Goal: Information Seeking & Learning: Learn about a topic

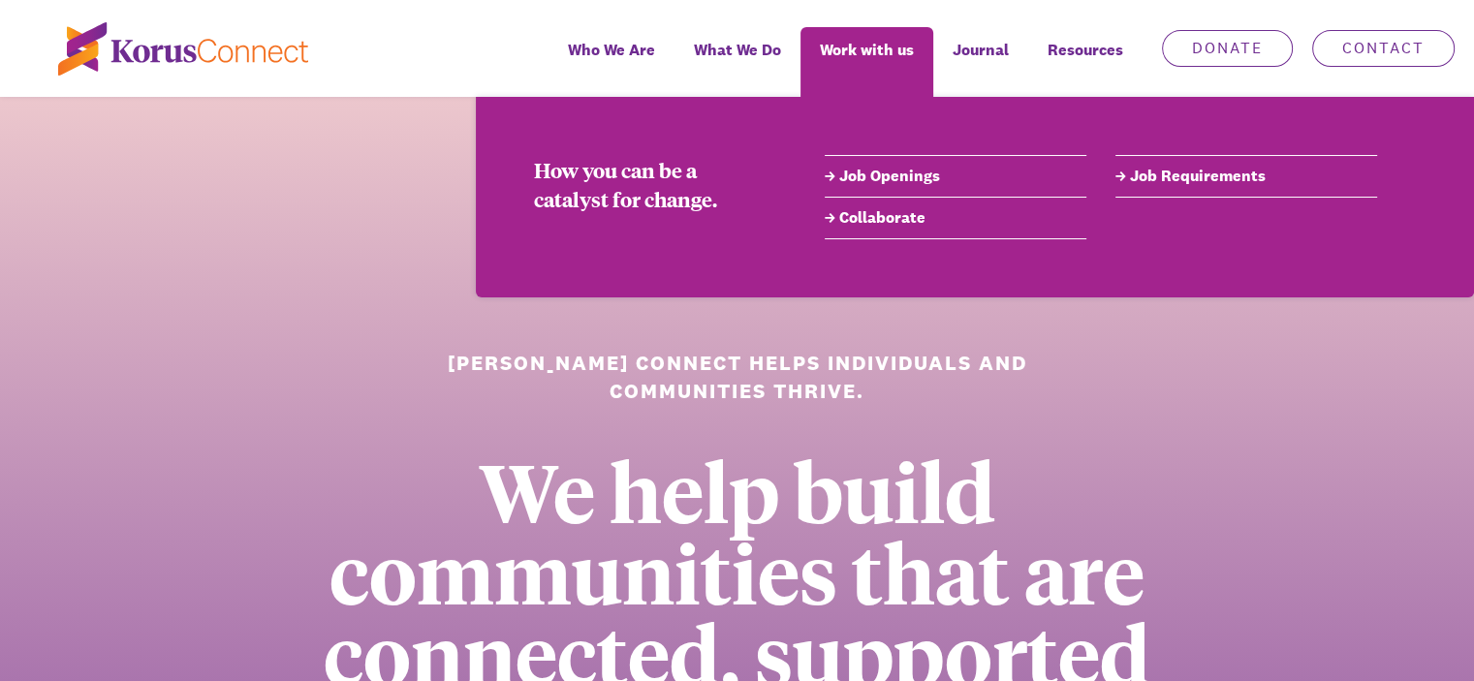
click at [873, 221] on link "Collaborate" at bounding box center [956, 217] width 262 height 23
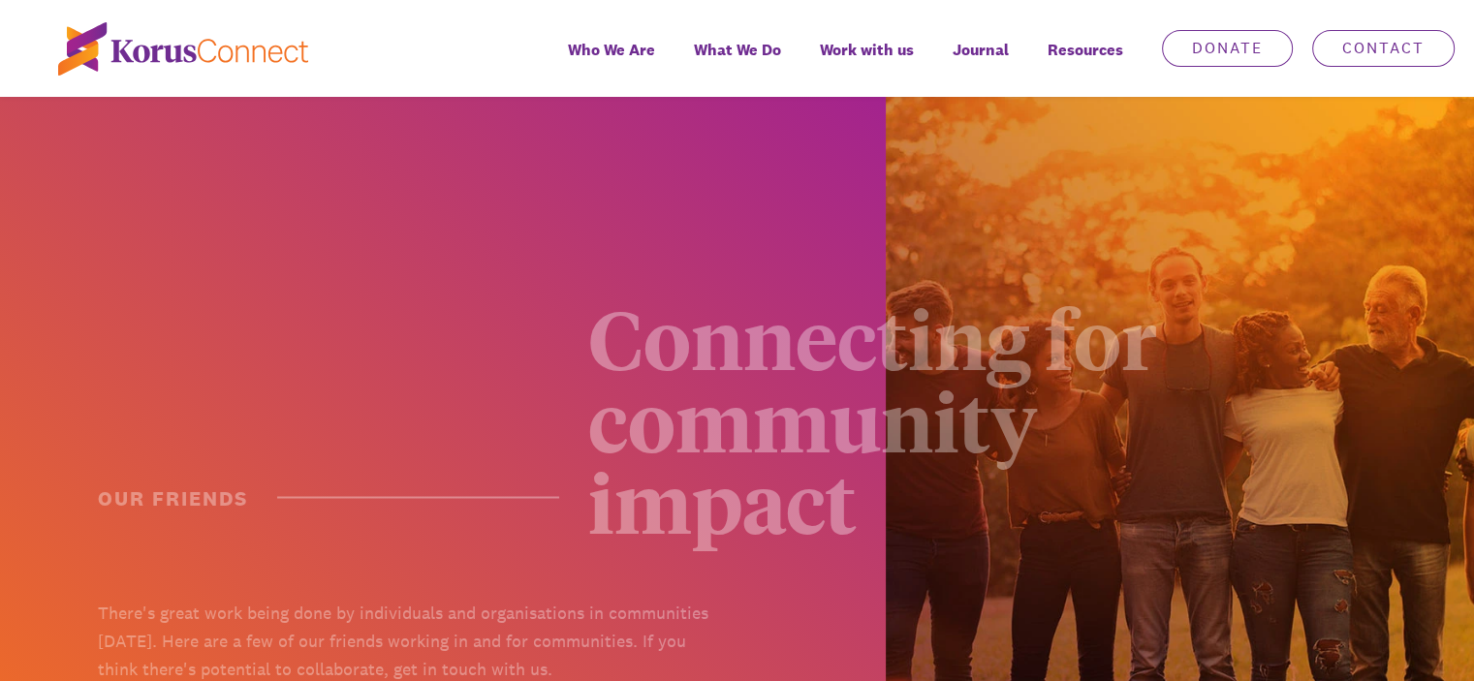
scroll to position [194, 0]
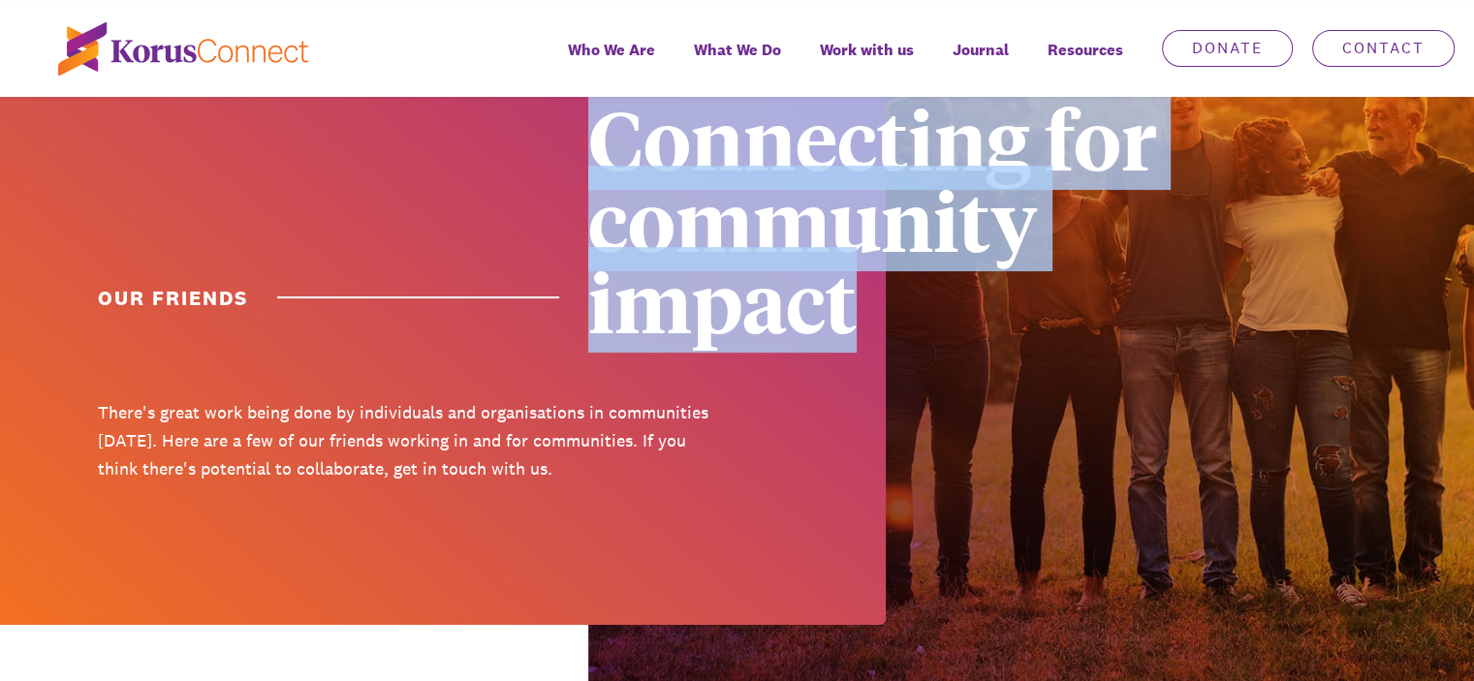
drag, startPoint x: 600, startPoint y: 154, endPoint x: 872, endPoint y: 305, distance: 311.5
click at [872, 305] on div "Connecting for community impact" at bounding box center [900, 219] width 625 height 244
copy div "Connecting for community impact"
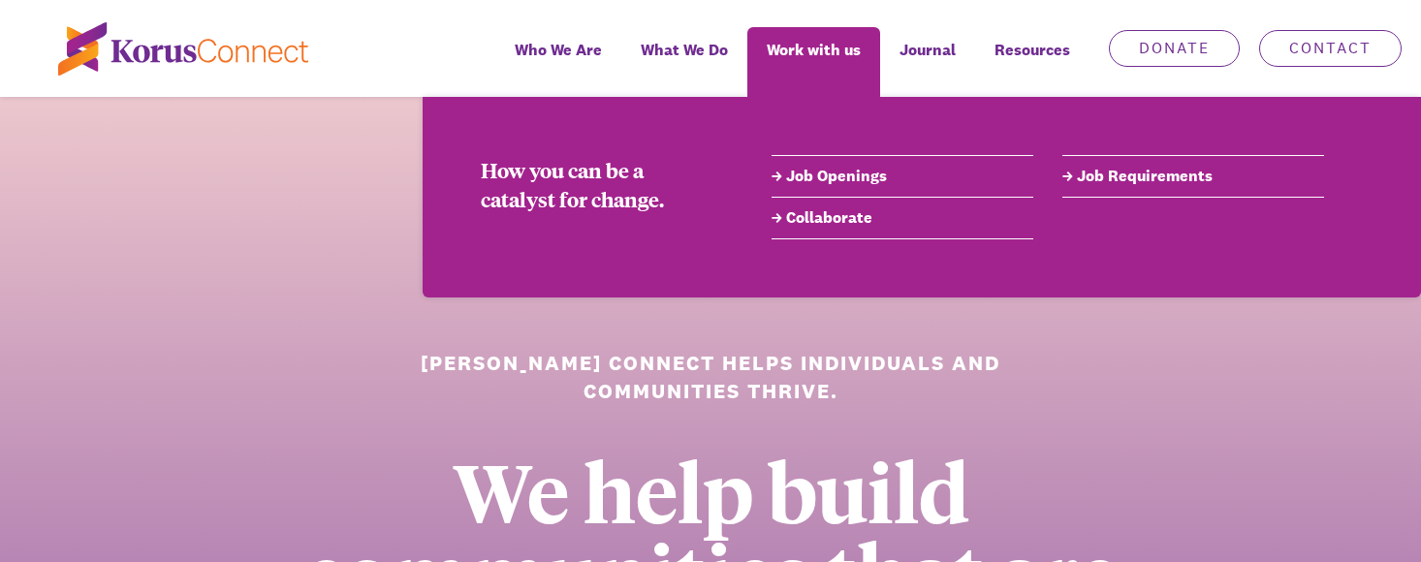
click at [820, 219] on link "Collaborate" at bounding box center [903, 217] width 262 height 23
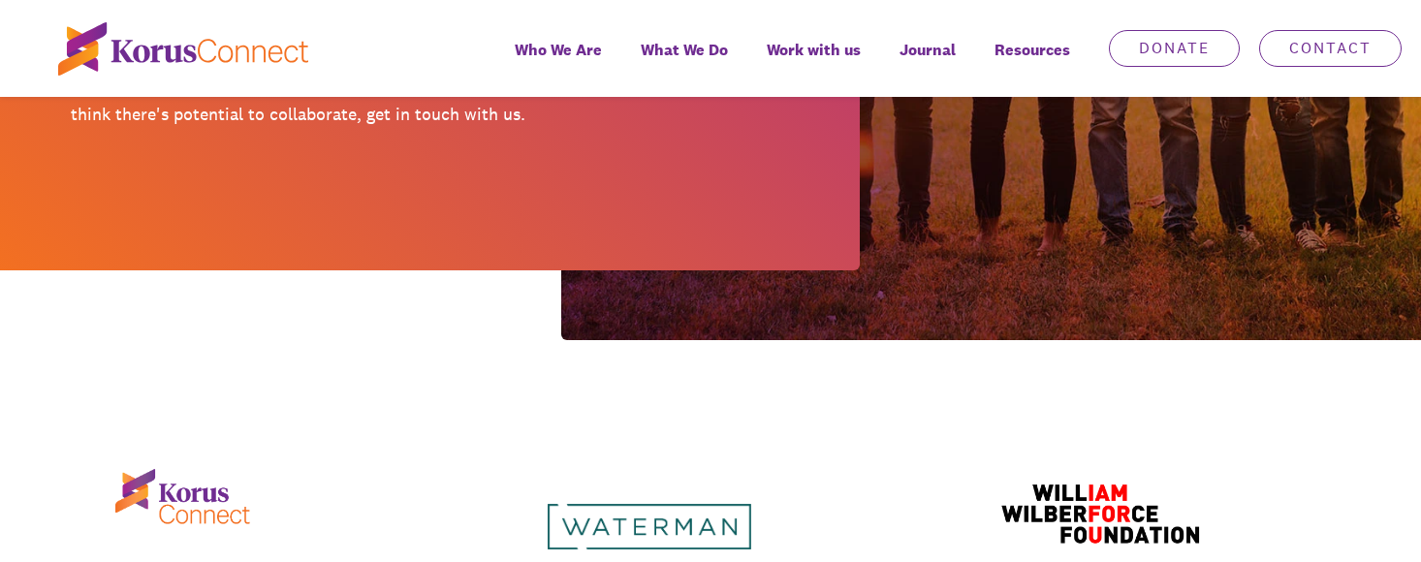
scroll to position [582, 0]
